Goal: Transaction & Acquisition: Obtain resource

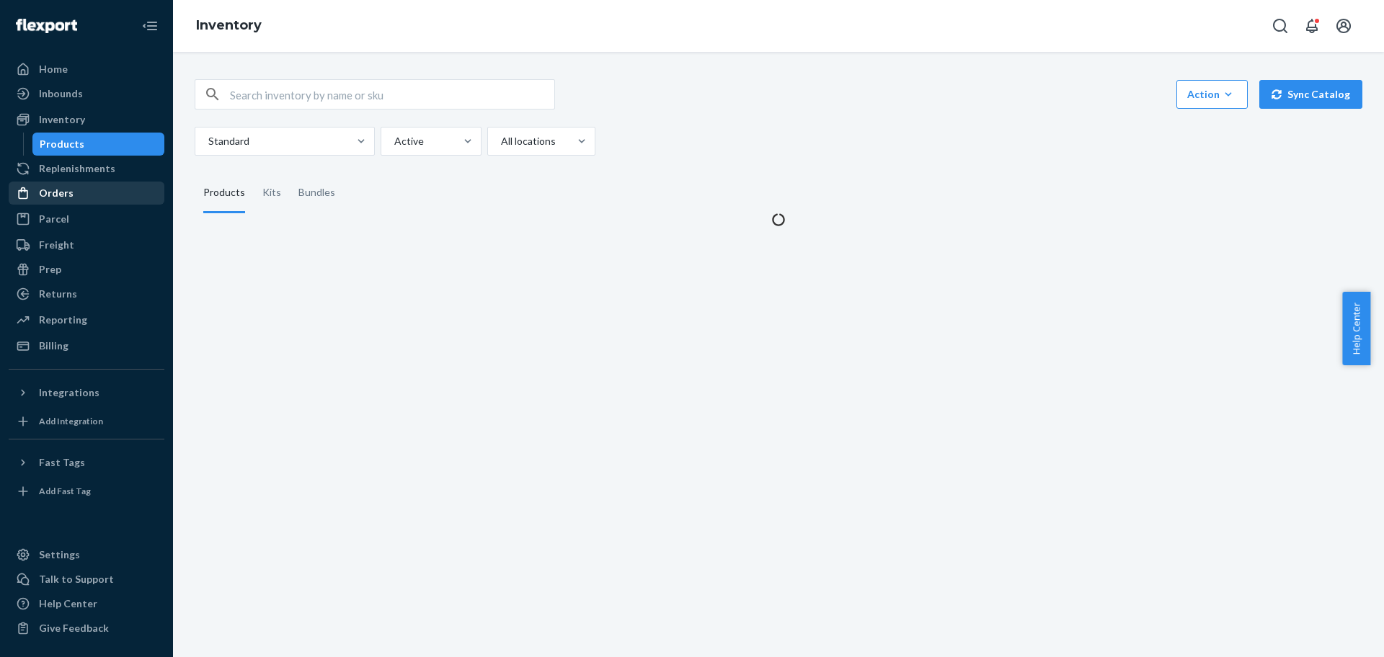
click at [73, 189] on div "Orders" at bounding box center [86, 193] width 153 height 20
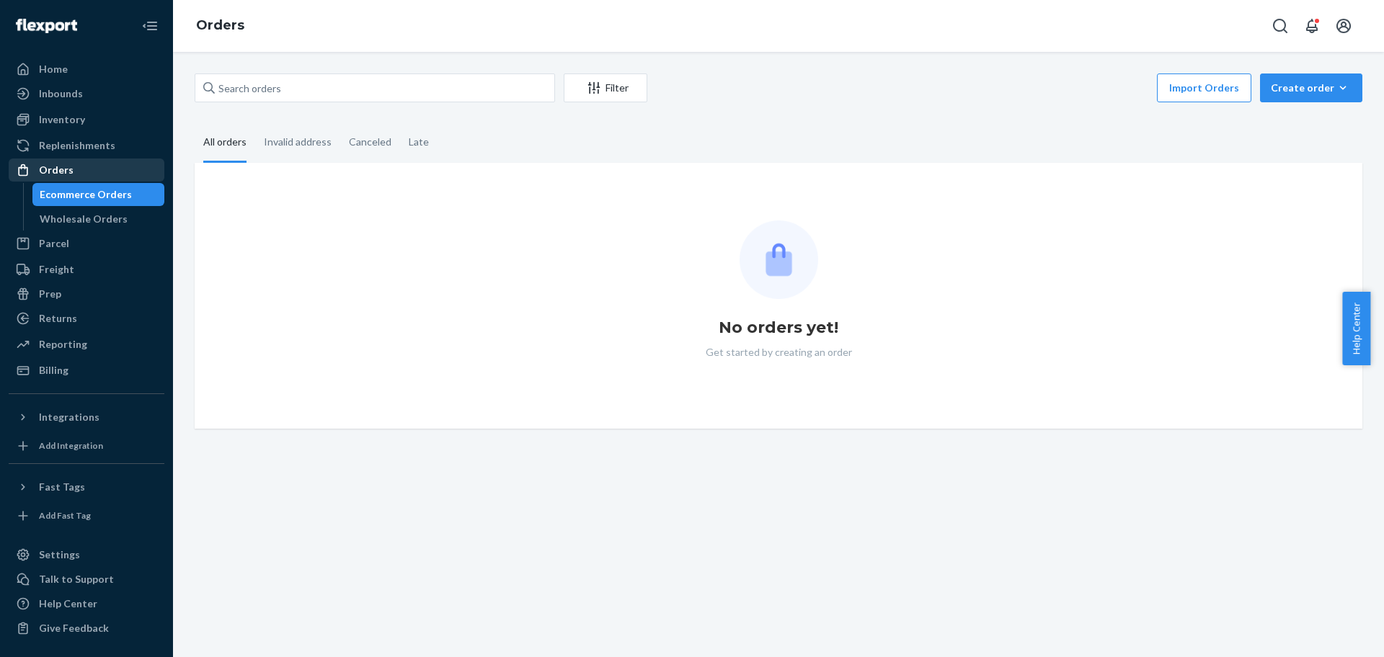
click at [73, 188] on div "Ecommerce Orders" at bounding box center [86, 194] width 92 height 14
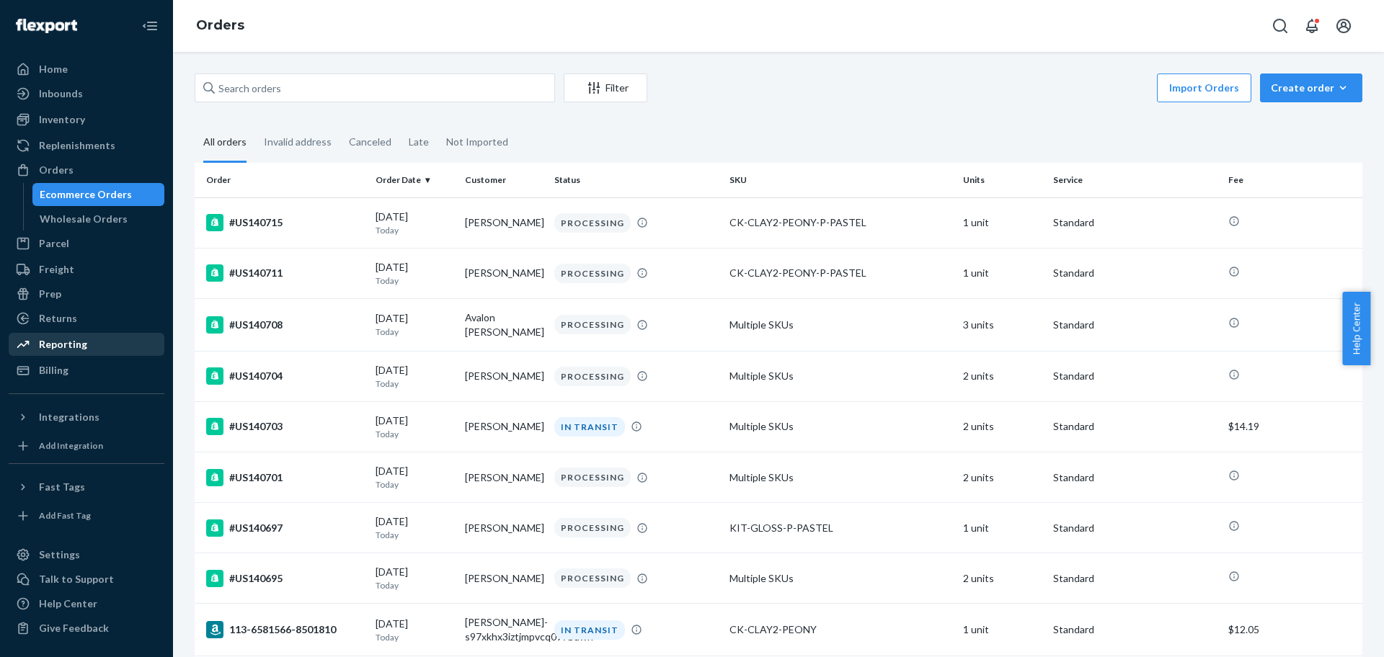
click at [58, 340] on div "Reporting" at bounding box center [63, 344] width 48 height 14
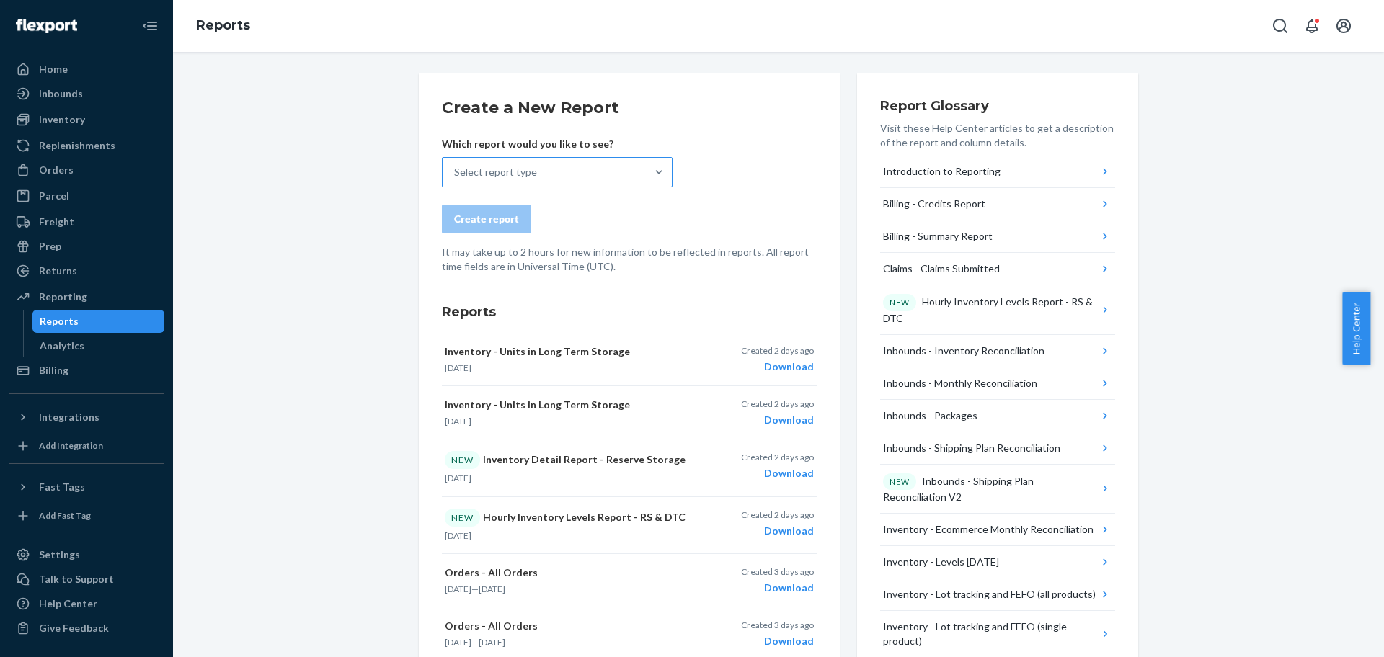
click at [595, 179] on div "Select report type" at bounding box center [544, 172] width 203 height 29
click at [456, 179] on input "Select report type" at bounding box center [454, 172] width 1 height 14
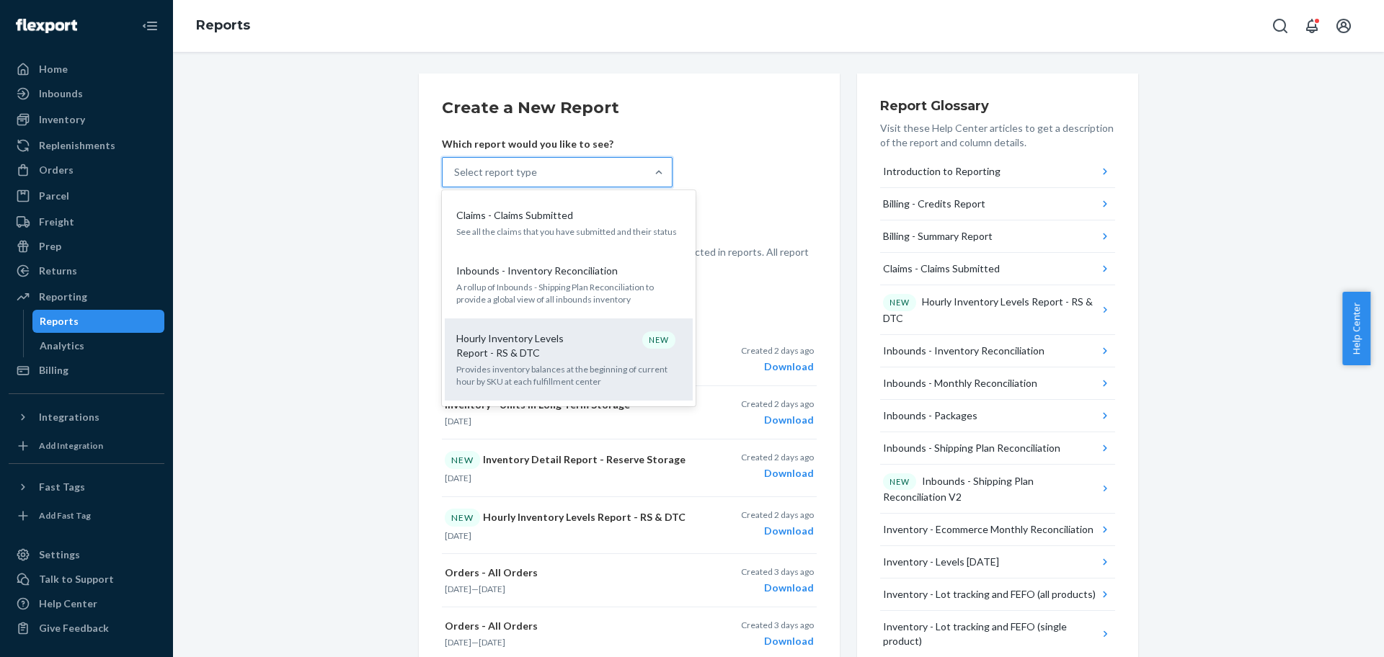
scroll to position [180, 0]
click at [554, 354] on p "Hourly Inventory Levels Report - RS & DTC" at bounding box center [525, 343] width 138 height 29
click at [456, 179] on input "option Hourly Inventory Levels Report - RS & DTC focused, 6 of 34. 34 results a…" at bounding box center [454, 172] width 1 height 14
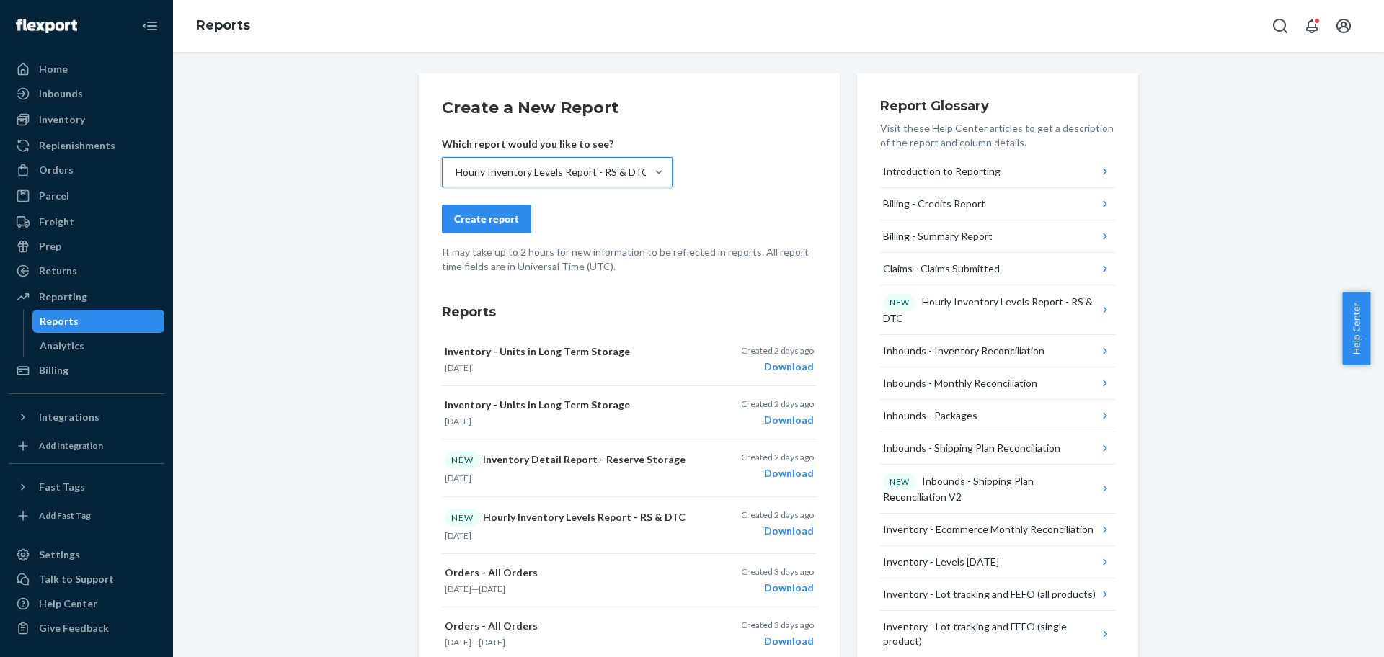
click at [492, 215] on div "Create report" at bounding box center [486, 219] width 65 height 14
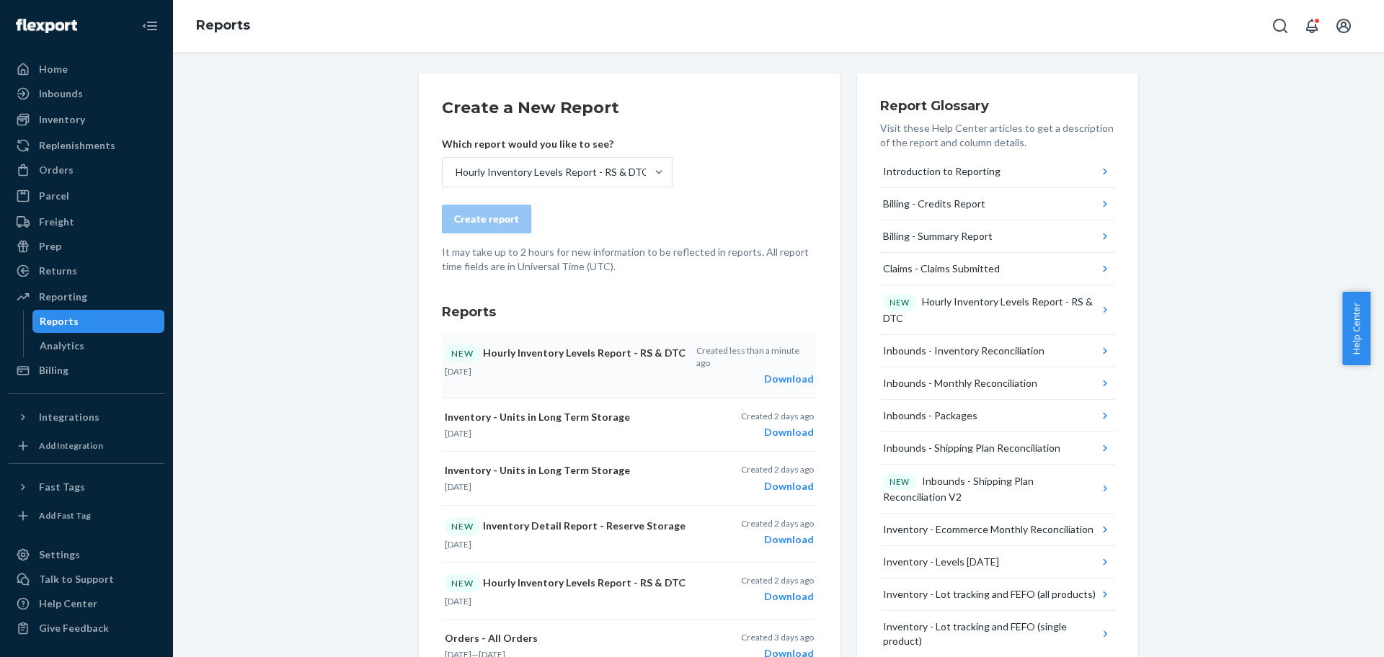
click at [777, 372] on div "Download" at bounding box center [755, 379] width 118 height 14
